Goal: Task Accomplishment & Management: Complete application form

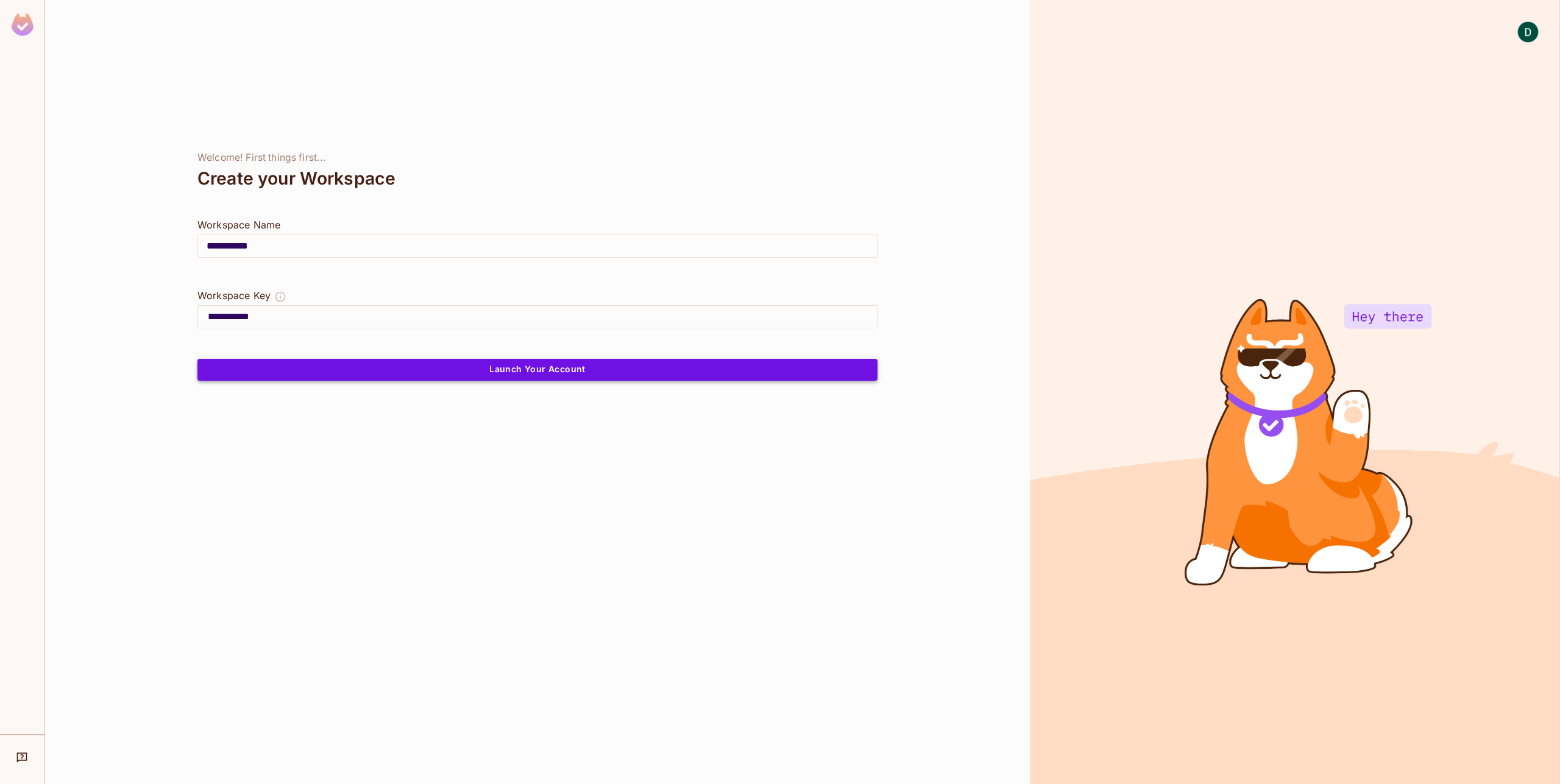
click at [278, 365] on button "Launch Your Account" at bounding box center [537, 369] width 680 height 22
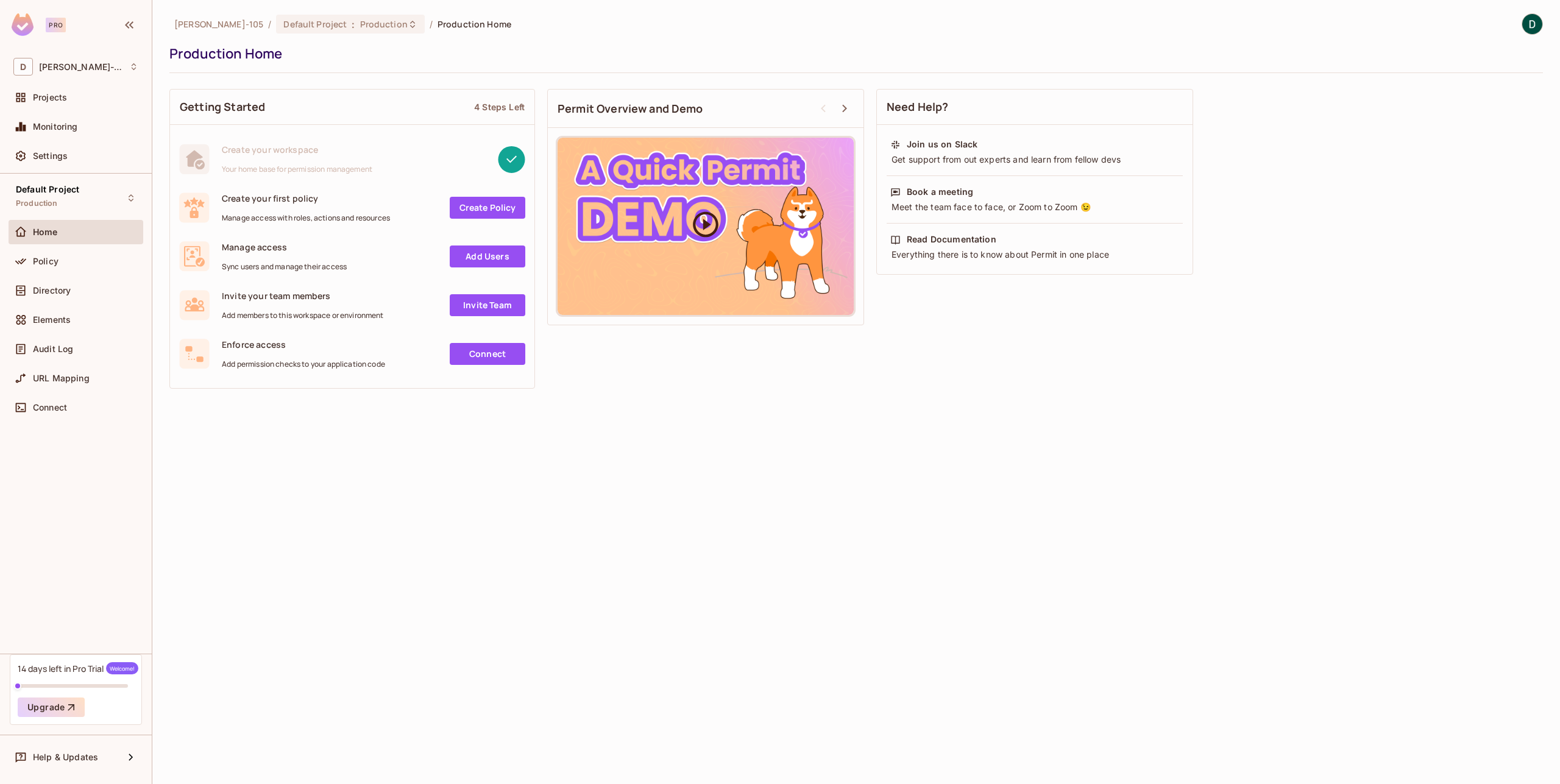
click at [688, 219] on div at bounding box center [706, 226] width 297 height 177
